Goal: Transaction & Acquisition: Purchase product/service

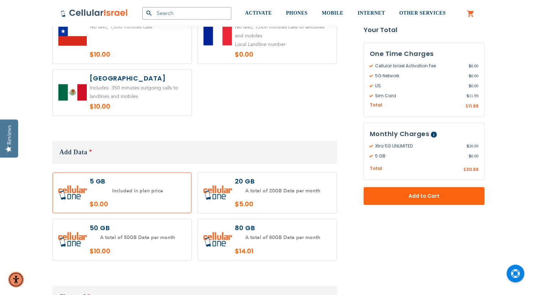
scroll to position [593, 0]
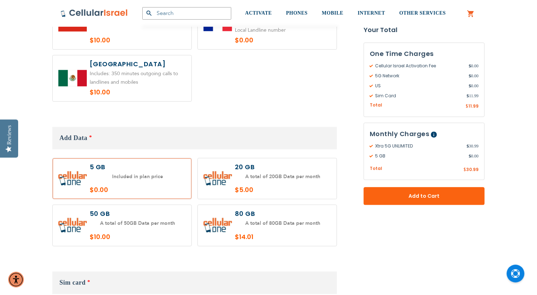
click at [236, 215] on label at bounding box center [267, 225] width 139 height 41
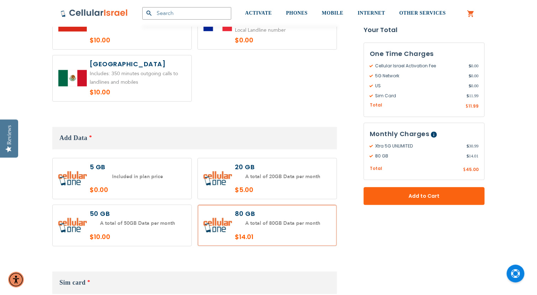
click at [236, 215] on label at bounding box center [267, 225] width 139 height 41
radio input "false"
radio input "true"
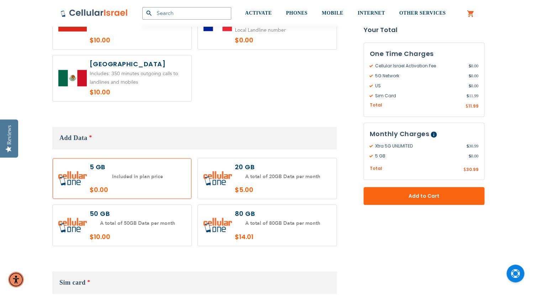
radio input "true"
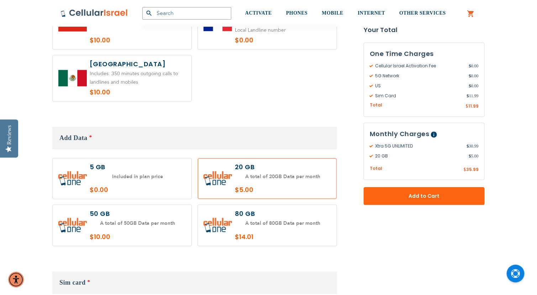
radio input "true"
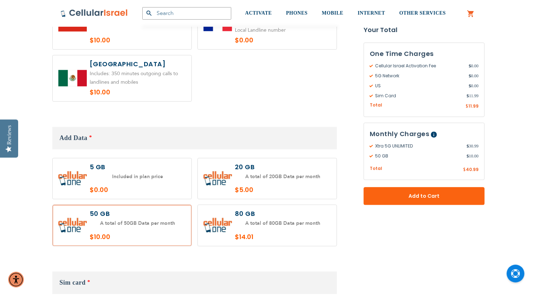
click at [253, 205] on label at bounding box center [267, 225] width 139 height 41
radio input "true"
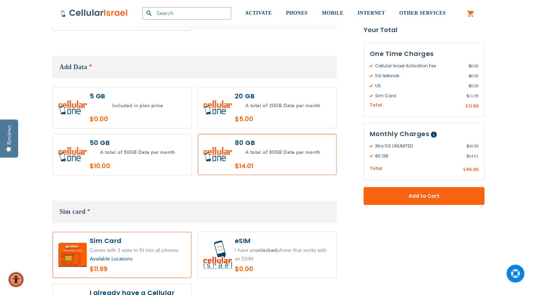
scroll to position [678, 0]
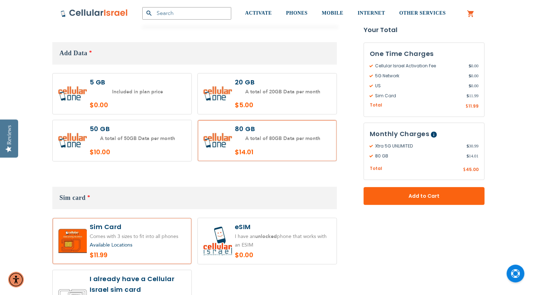
click at [273, 231] on label at bounding box center [267, 241] width 139 height 46
radio input "true"
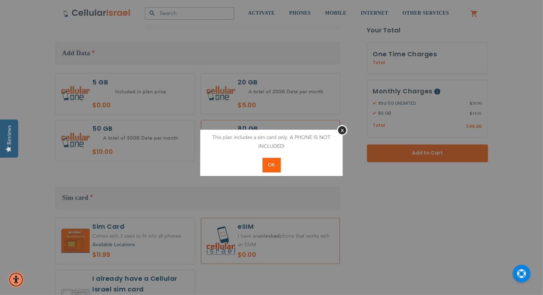
click at [273, 163] on span "OK" at bounding box center [271, 165] width 7 height 6
radio input "true"
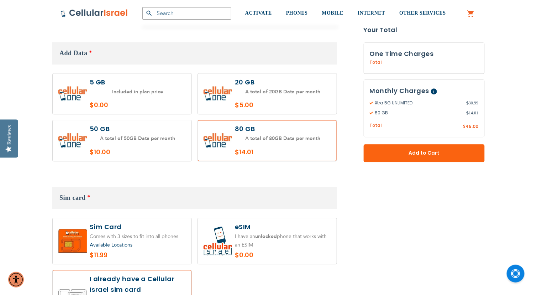
click at [233, 218] on label at bounding box center [267, 241] width 139 height 46
click at [240, 221] on label at bounding box center [267, 241] width 139 height 46
radio input "true"
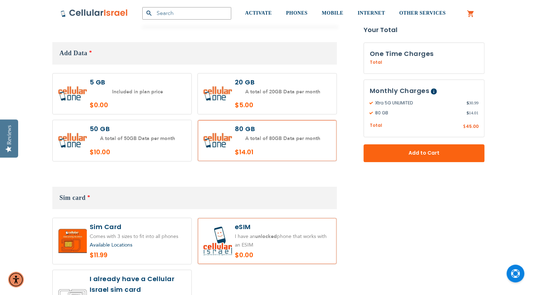
click at [381, 208] on form "Xtra 5G UNLIMITED $30.99 /month Incoming calls UNLIMITED Local calls UNLIMITED …" at bounding box center [268, 219] width 433 height 1473
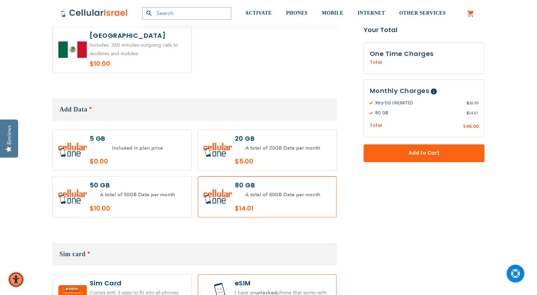
scroll to position [607, 0]
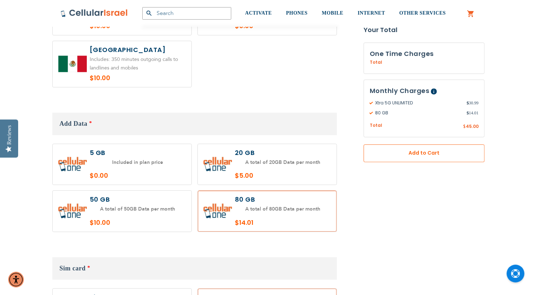
click at [381, 147] on button "Add to Cart" at bounding box center [424, 154] width 121 height 18
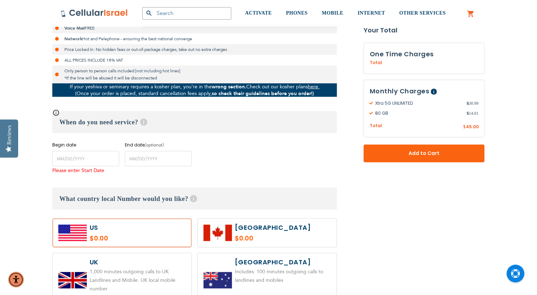
scroll to position [226, 0]
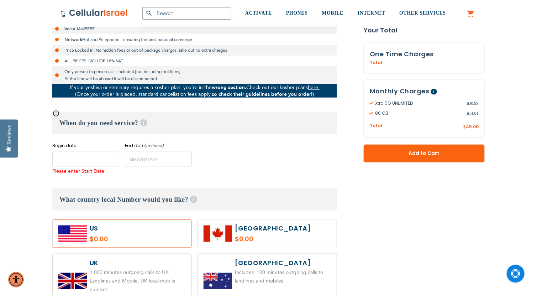
click at [100, 160] on input "name" at bounding box center [85, 159] width 67 height 15
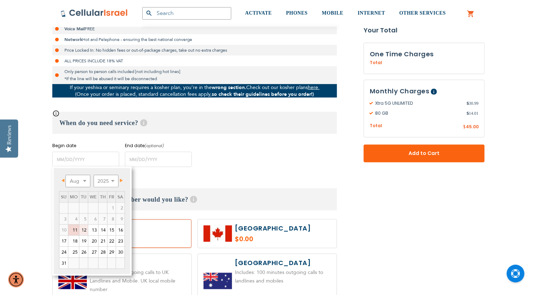
click at [84, 232] on link "12" at bounding box center [83, 230] width 9 height 11
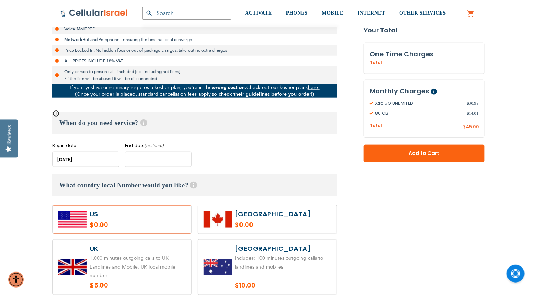
click at [142, 164] on input "name" at bounding box center [158, 159] width 67 height 15
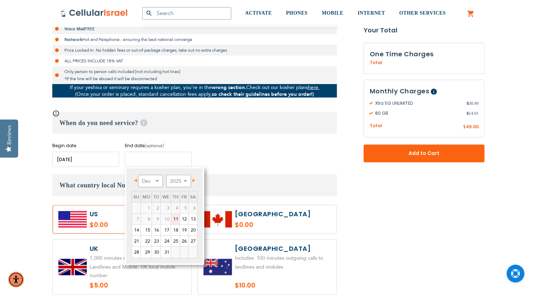
click at [142, 164] on input "name" at bounding box center [158, 159] width 67 height 15
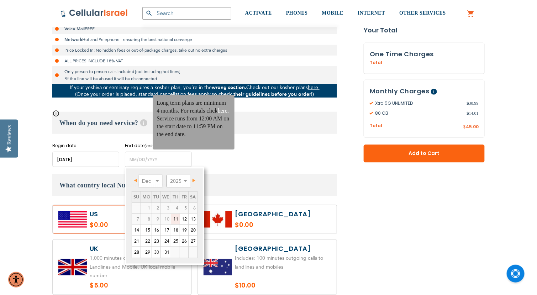
click at [143, 126] on span "Help" at bounding box center [143, 122] width 7 height 7
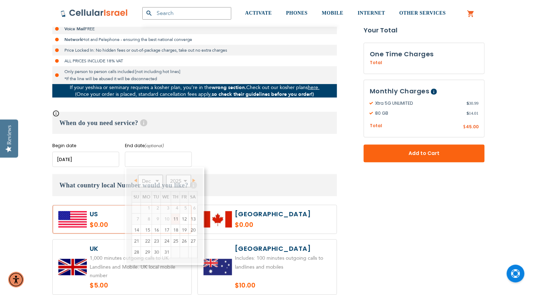
click at [143, 162] on input "name" at bounding box center [158, 159] width 67 height 15
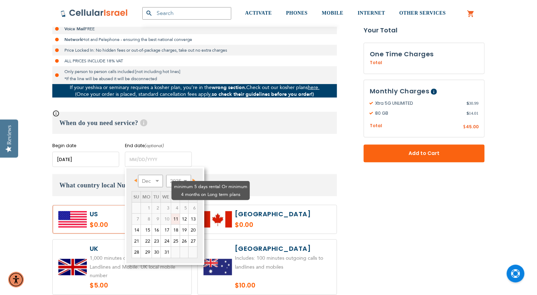
click at [192, 203] on td "6" at bounding box center [193, 208] width 9 height 11
click at [171, 203] on td "4" at bounding box center [175, 208] width 9 height 11
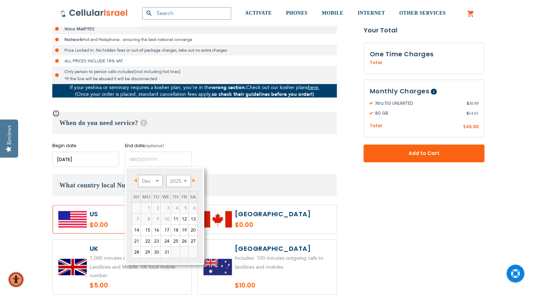
click at [109, 164] on input "name" at bounding box center [85, 159] width 67 height 15
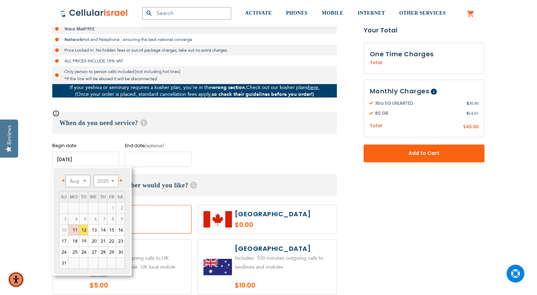
click at [135, 161] on input "name" at bounding box center [158, 159] width 67 height 15
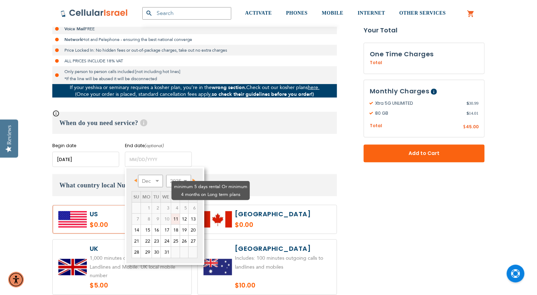
click at [193, 203] on td "6" at bounding box center [193, 208] width 9 height 11
click at [171, 203] on td "4" at bounding box center [175, 208] width 9 height 11
click at [161, 203] on td "3" at bounding box center [166, 208] width 10 height 11
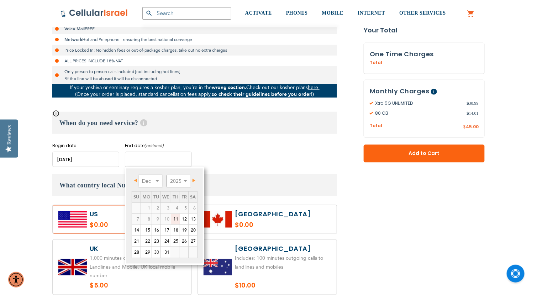
click at [137, 161] on input "name" at bounding box center [158, 159] width 67 height 15
click at [154, 179] on select "Dec" at bounding box center [150, 181] width 25 height 12
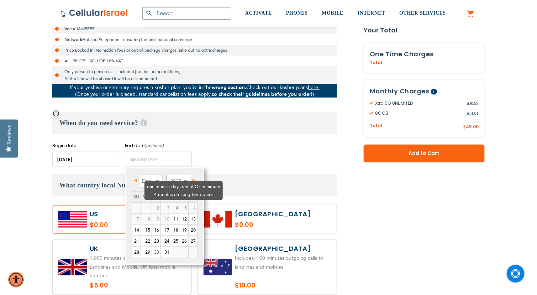
click at [161, 203] on td "3" at bounding box center [166, 208] width 10 height 11
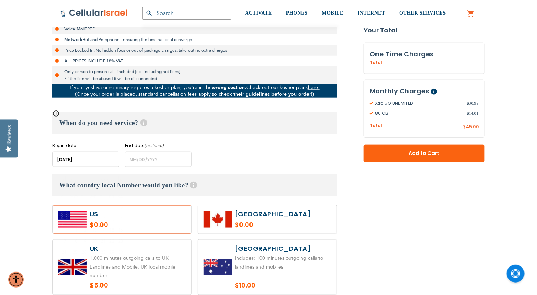
click at [109, 162] on input "name" at bounding box center [85, 159] width 67 height 15
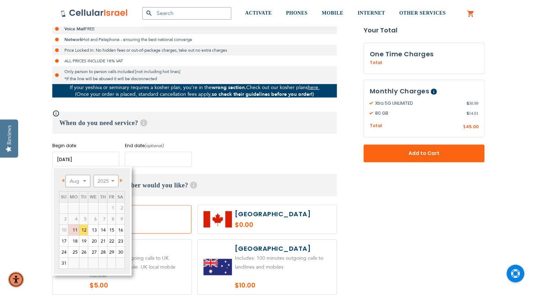
click at [141, 159] on input "name" at bounding box center [158, 159] width 67 height 15
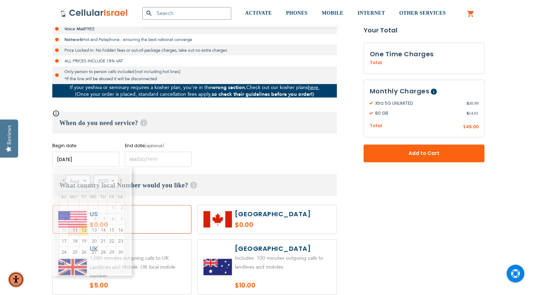
click at [110, 155] on input "name" at bounding box center [85, 159] width 67 height 15
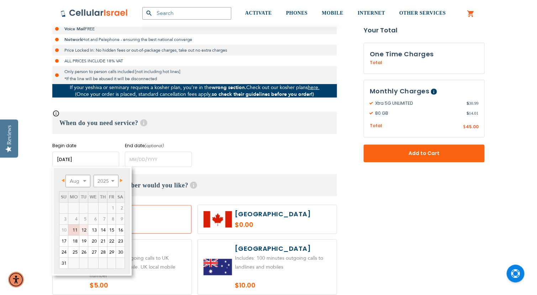
click at [81, 230] on link "12" at bounding box center [83, 230] width 9 height 11
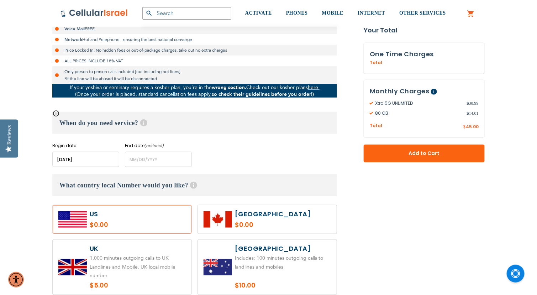
click at [88, 166] on input "name" at bounding box center [85, 159] width 67 height 15
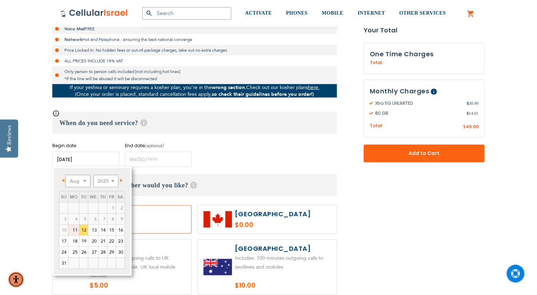
click at [73, 230] on link "11" at bounding box center [73, 230] width 11 height 11
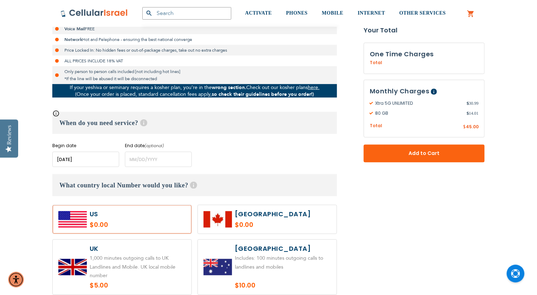
click at [97, 163] on input "name" at bounding box center [85, 159] width 67 height 15
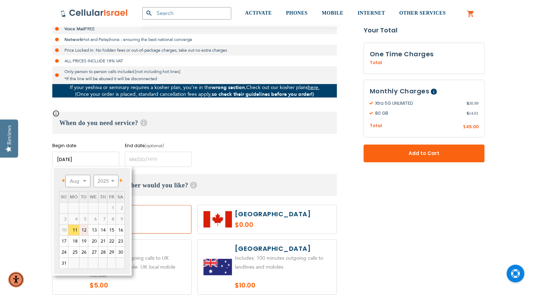
click at [85, 229] on link "12" at bounding box center [83, 230] width 9 height 11
type input "[DATE]"
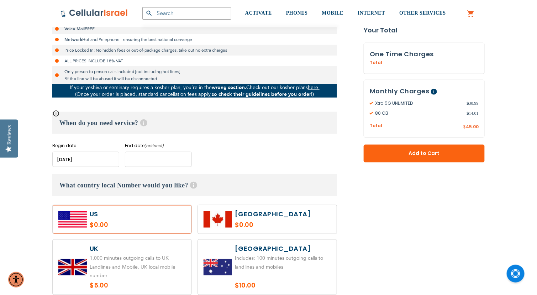
click at [135, 164] on input "name" at bounding box center [158, 159] width 67 height 15
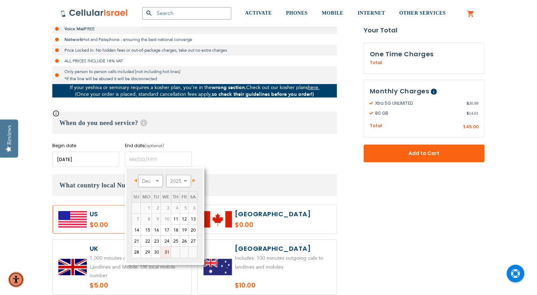
click at [166, 254] on link "31" at bounding box center [166, 252] width 10 height 11
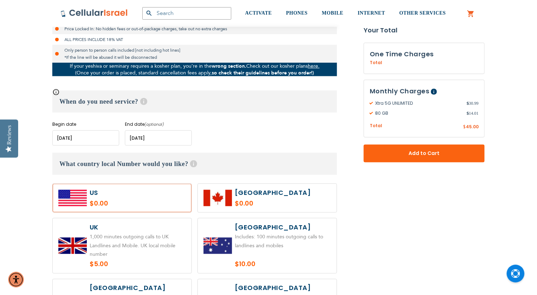
scroll to position [259, 0]
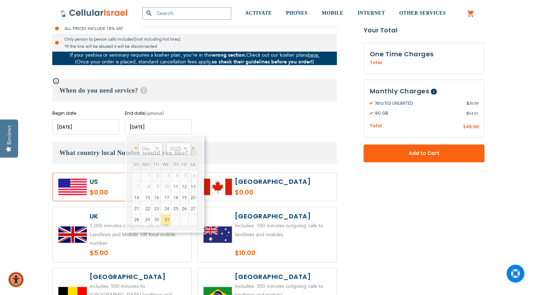
click at [140, 130] on input "name" at bounding box center [158, 126] width 67 height 15
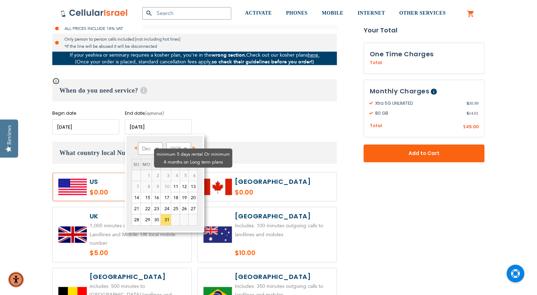
click at [171, 170] on td "4" at bounding box center [175, 175] width 9 height 11
click at [193, 170] on td "6" at bounding box center [193, 175] width 9 height 11
click at [134, 127] on input "name" at bounding box center [158, 126] width 67 height 15
click at [160, 126] on input "name" at bounding box center [158, 126] width 67 height 15
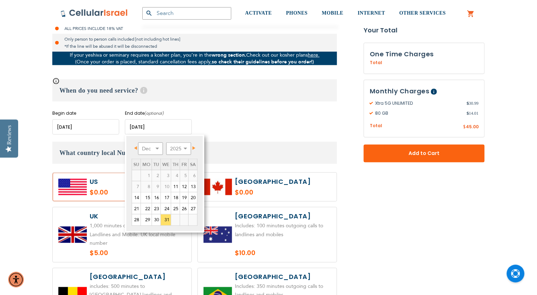
click at [160, 126] on input "name" at bounding box center [158, 126] width 67 height 15
click at [157, 214] on td "30" at bounding box center [156, 219] width 9 height 11
type input "[DATE]"
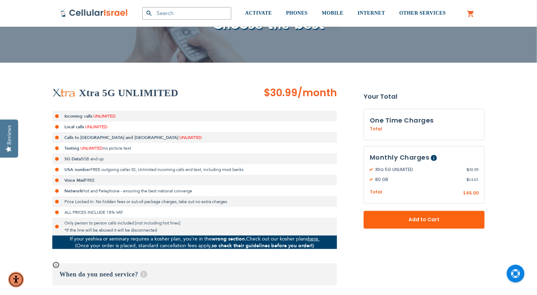
scroll to position [61, 0]
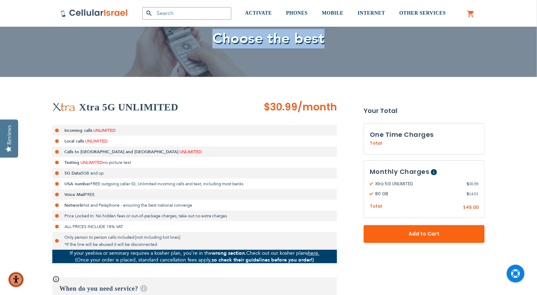
drag, startPoint x: 216, startPoint y: 40, endPoint x: 333, endPoint y: 32, distance: 116.3
click at [333, 32] on span "Choose the best" at bounding box center [269, 39] width 417 height 20
drag, startPoint x: 325, startPoint y: 36, endPoint x: 210, endPoint y: 31, distance: 114.7
click at [210, 31] on span "Choose the best" at bounding box center [269, 39] width 417 height 20
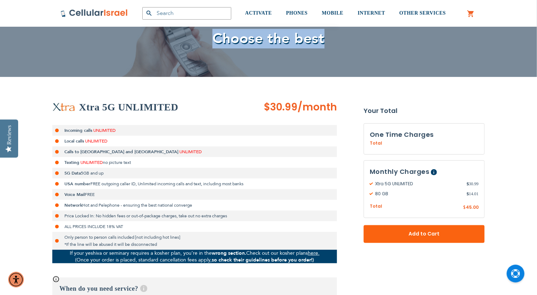
click at [213, 32] on span "Choose the best" at bounding box center [269, 39] width 112 height 20
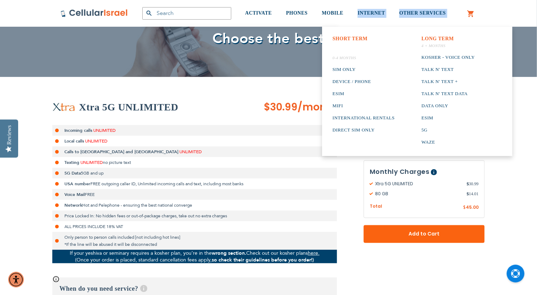
drag, startPoint x: 221, startPoint y: 31, endPoint x: 332, endPoint y: 29, distance: 111.1
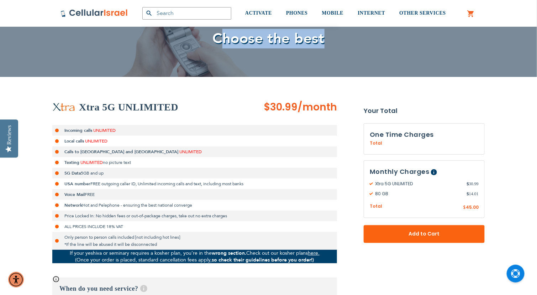
drag, startPoint x: 325, startPoint y: 35, endPoint x: 224, endPoint y: 41, distance: 102.0
click at [224, 41] on span "Choose the best" at bounding box center [269, 39] width 417 height 20
click at [216, 40] on span "Choose the best" at bounding box center [269, 39] width 112 height 20
drag, startPoint x: 216, startPoint y: 40, endPoint x: 329, endPoint y: 33, distance: 113.8
click at [329, 33] on span "Choose the best" at bounding box center [269, 39] width 417 height 20
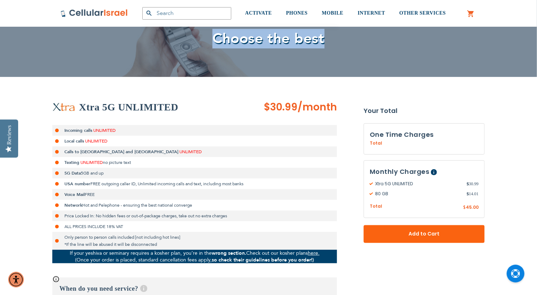
click at [329, 33] on span "Choose the best" at bounding box center [269, 39] width 417 height 20
drag, startPoint x: 325, startPoint y: 34, endPoint x: 216, endPoint y: 42, distance: 109.2
click at [216, 42] on span "Choose the best" at bounding box center [269, 39] width 417 height 20
click at [216, 42] on span "Choose the best" at bounding box center [269, 39] width 112 height 20
drag, startPoint x: 216, startPoint y: 42, endPoint x: 333, endPoint y: 31, distance: 117.6
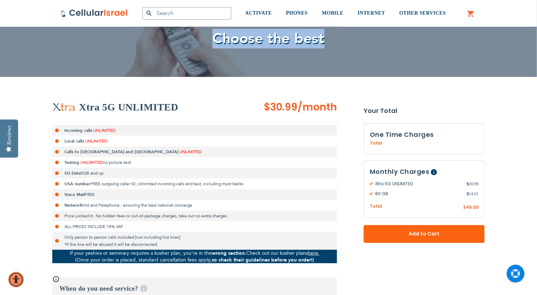
click at [333, 31] on span "Choose the best" at bounding box center [269, 39] width 417 height 20
click at [344, 74] on div "Choose the best" at bounding box center [268, 38] width 537 height 77
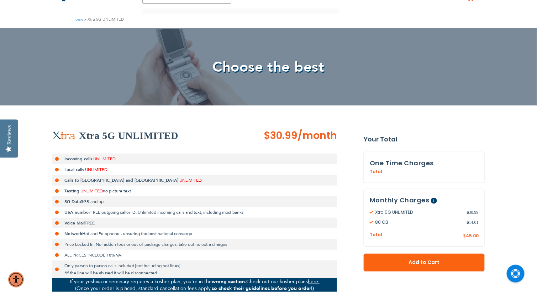
scroll to position [0, 0]
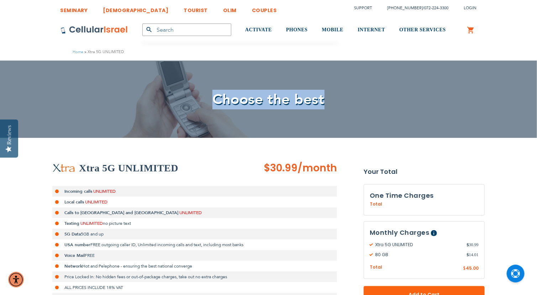
drag, startPoint x: 204, startPoint y: 98, endPoint x: 339, endPoint y: 98, distance: 134.6
click at [339, 98] on span "Choose the best" at bounding box center [269, 100] width 417 height 20
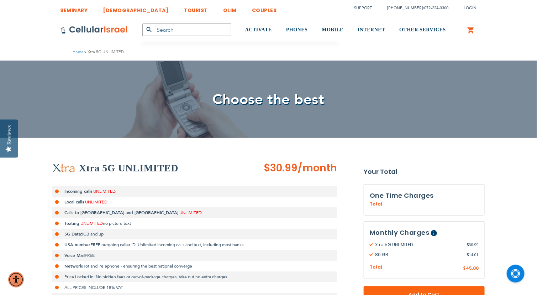
click at [339, 98] on span "Choose the best" at bounding box center [269, 100] width 417 height 20
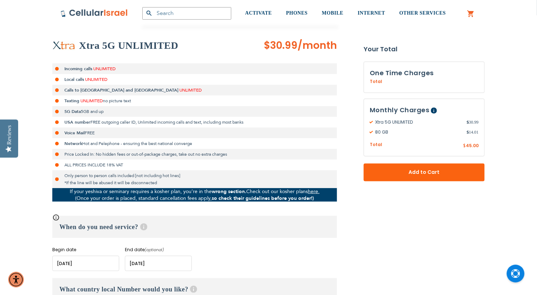
scroll to position [127, 0]
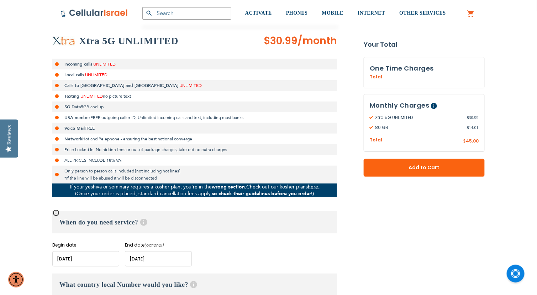
click at [134, 258] on input "name" at bounding box center [158, 258] width 67 height 15
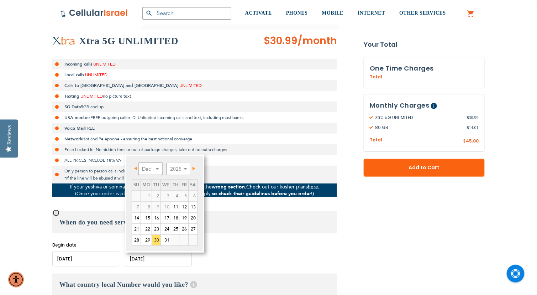
click at [152, 167] on select "Dec" at bounding box center [150, 169] width 25 height 12
click at [153, 167] on select "Dec" at bounding box center [150, 169] width 25 height 12
click at [171, 190] on td "4" at bounding box center [175, 195] width 9 height 11
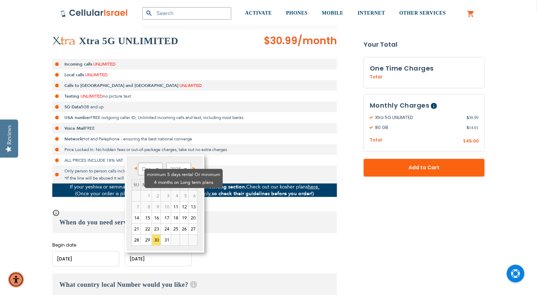
click at [161, 190] on td "3" at bounding box center [166, 195] width 10 height 11
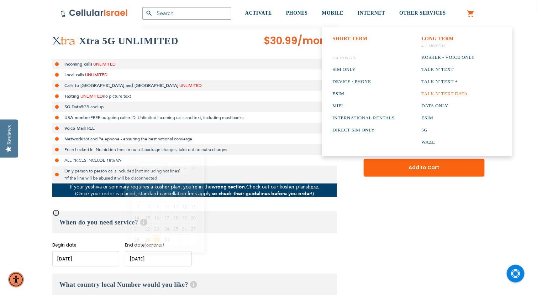
click at [447, 94] on link "Talk n' Text Data" at bounding box center [448, 94] width 53 height 12
